Goal: Find specific page/section: Find specific page/section

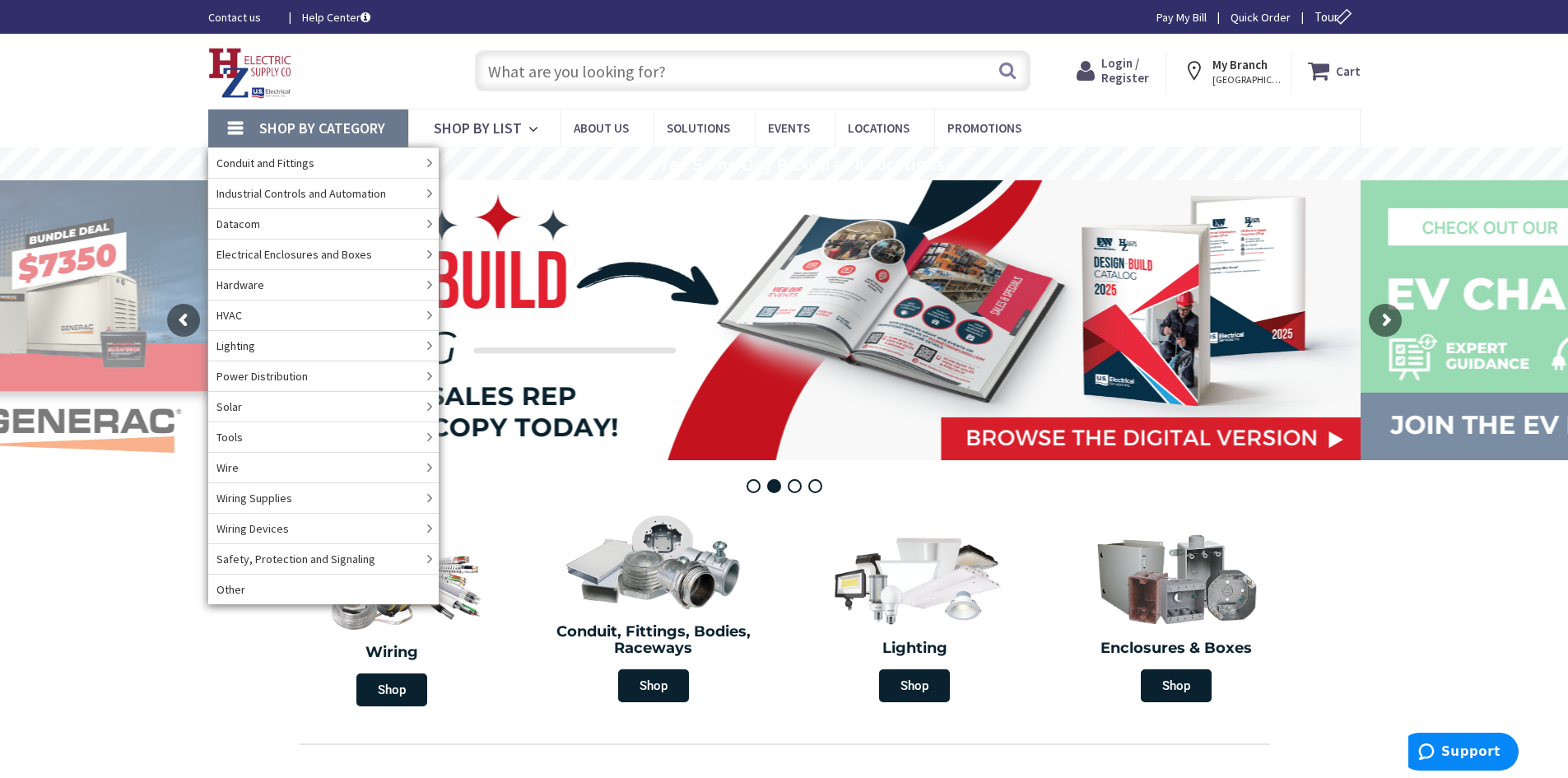
click at [1330, 542] on section "Wiring Shop Conduit, Fittings, Bodies, Raceways Shop Lighting Shop Enclosures &…" at bounding box center [784, 608] width 1568 height 213
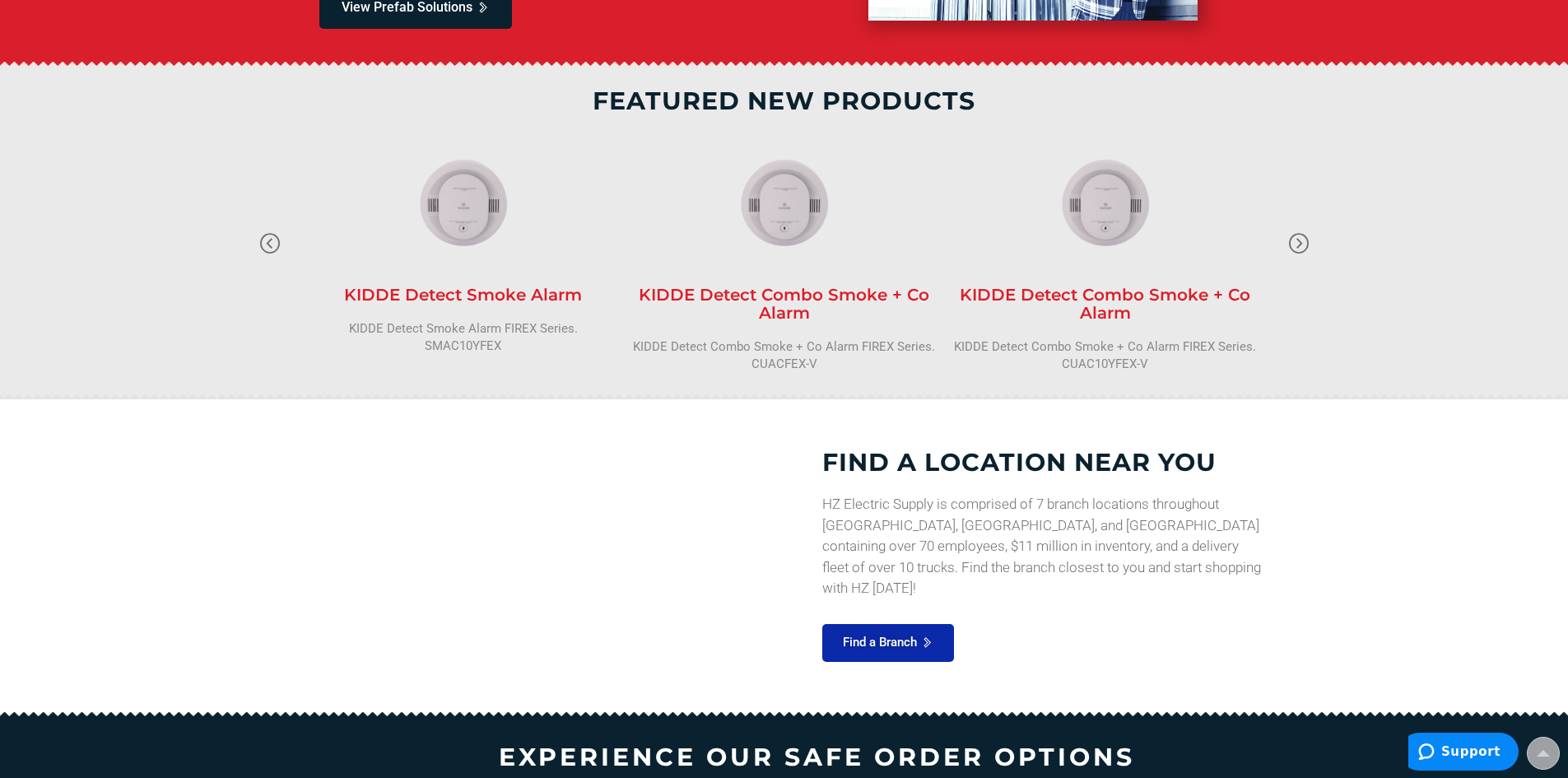
scroll to position [1564, 0]
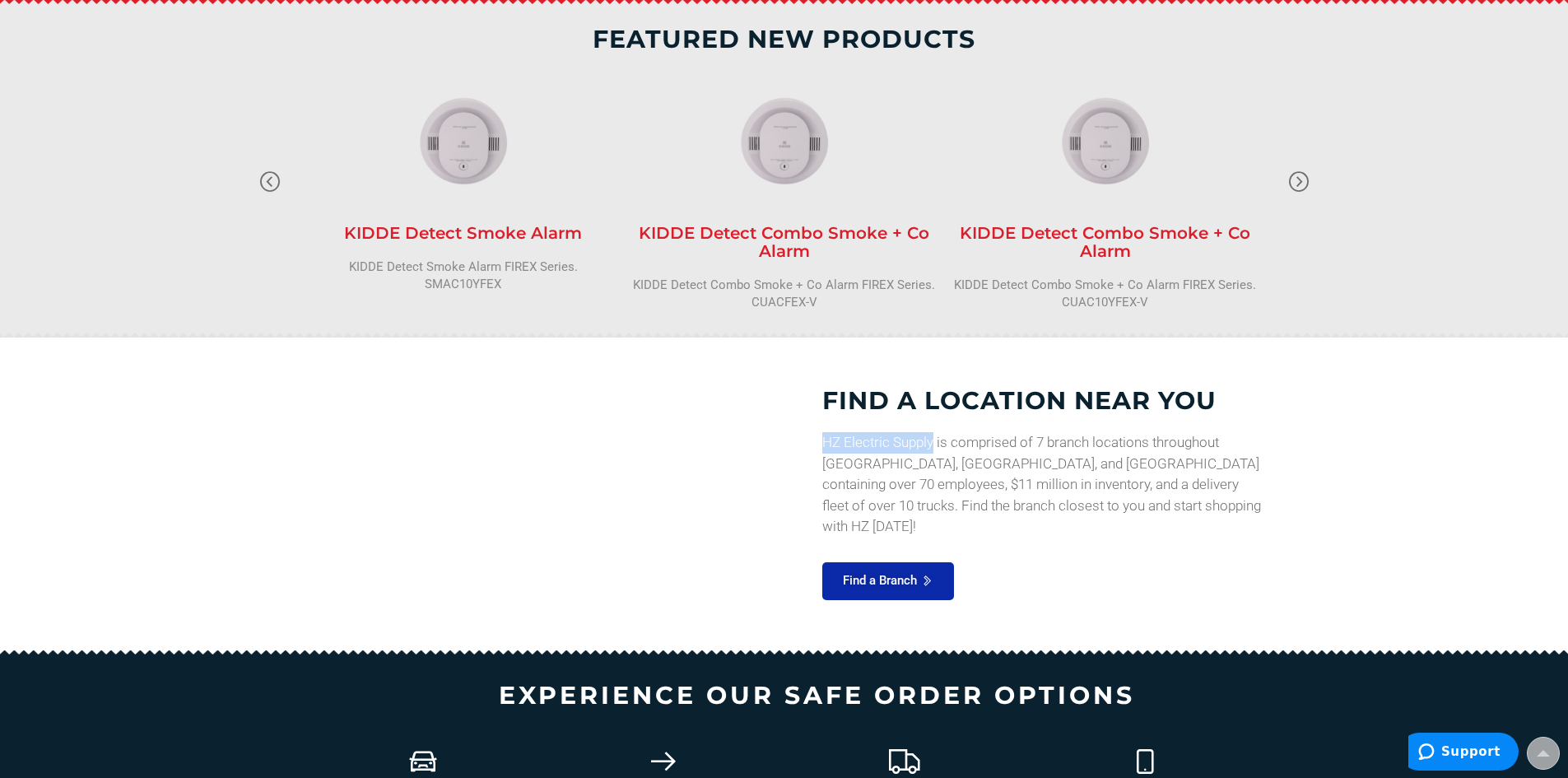
drag, startPoint x: 819, startPoint y: 453, endPoint x: 934, endPoint y: 457, distance: 115.1
click at [934, 457] on div "FIND A LOCATION NEAR YOU HZ Electric Supply is comprised of 7 branch locations …" at bounding box center [1023, 493] width 484 height 248
copy p "HZ Electric Supply"
